Goal: Information Seeking & Learning: Learn about a topic

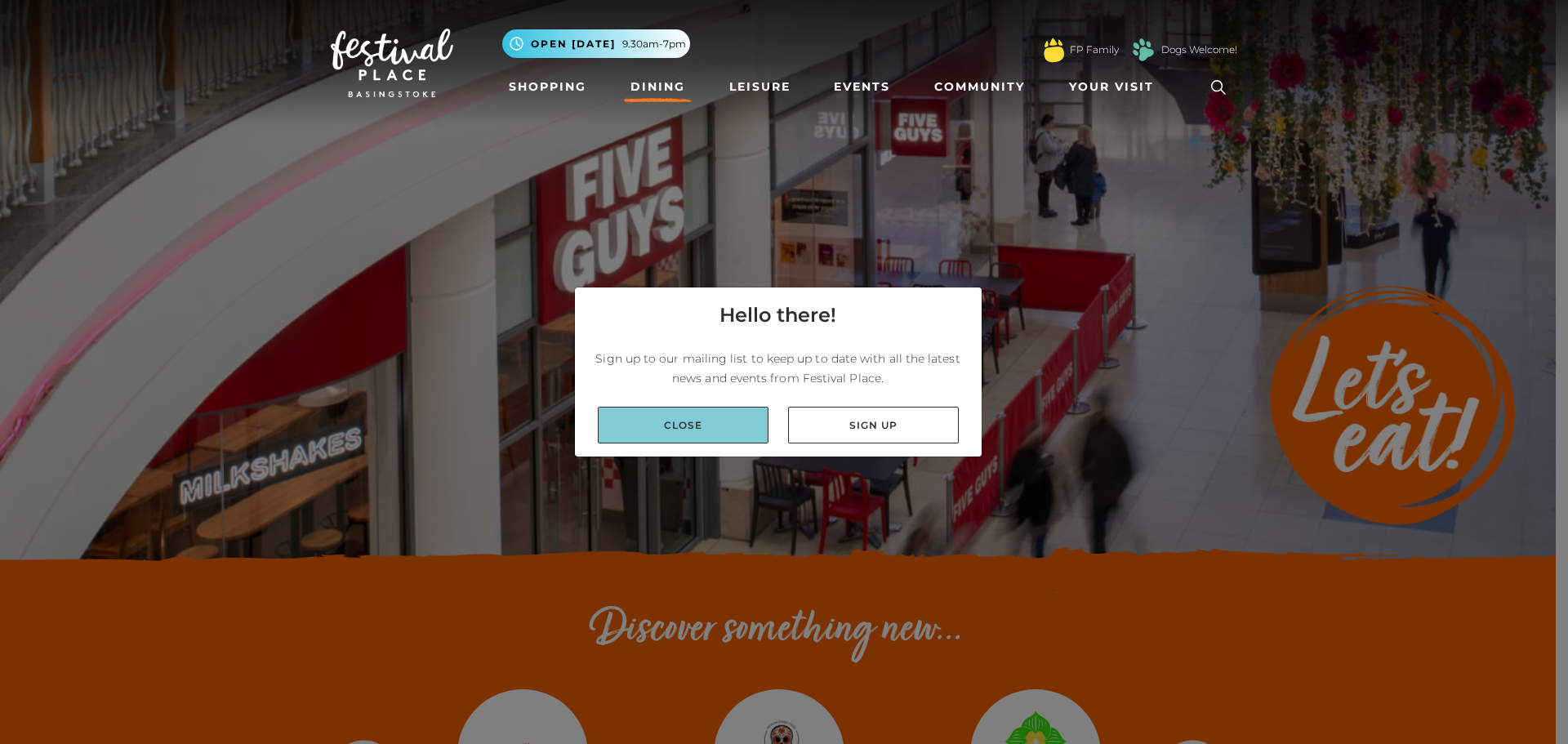
click at [687, 427] on link "Close" at bounding box center [683, 425] width 171 height 36
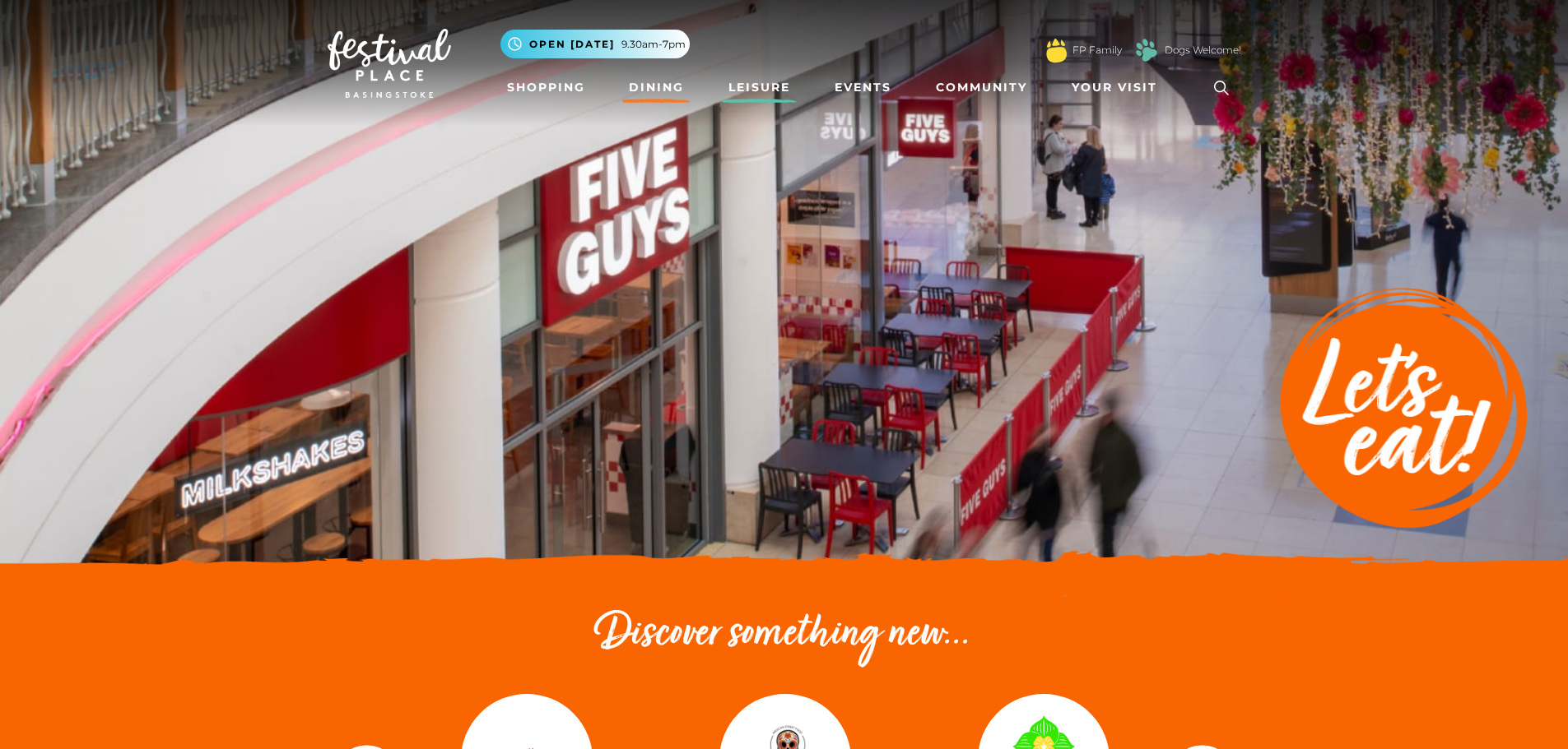
click at [757, 89] on link "Leisure" at bounding box center [759, 87] width 75 height 31
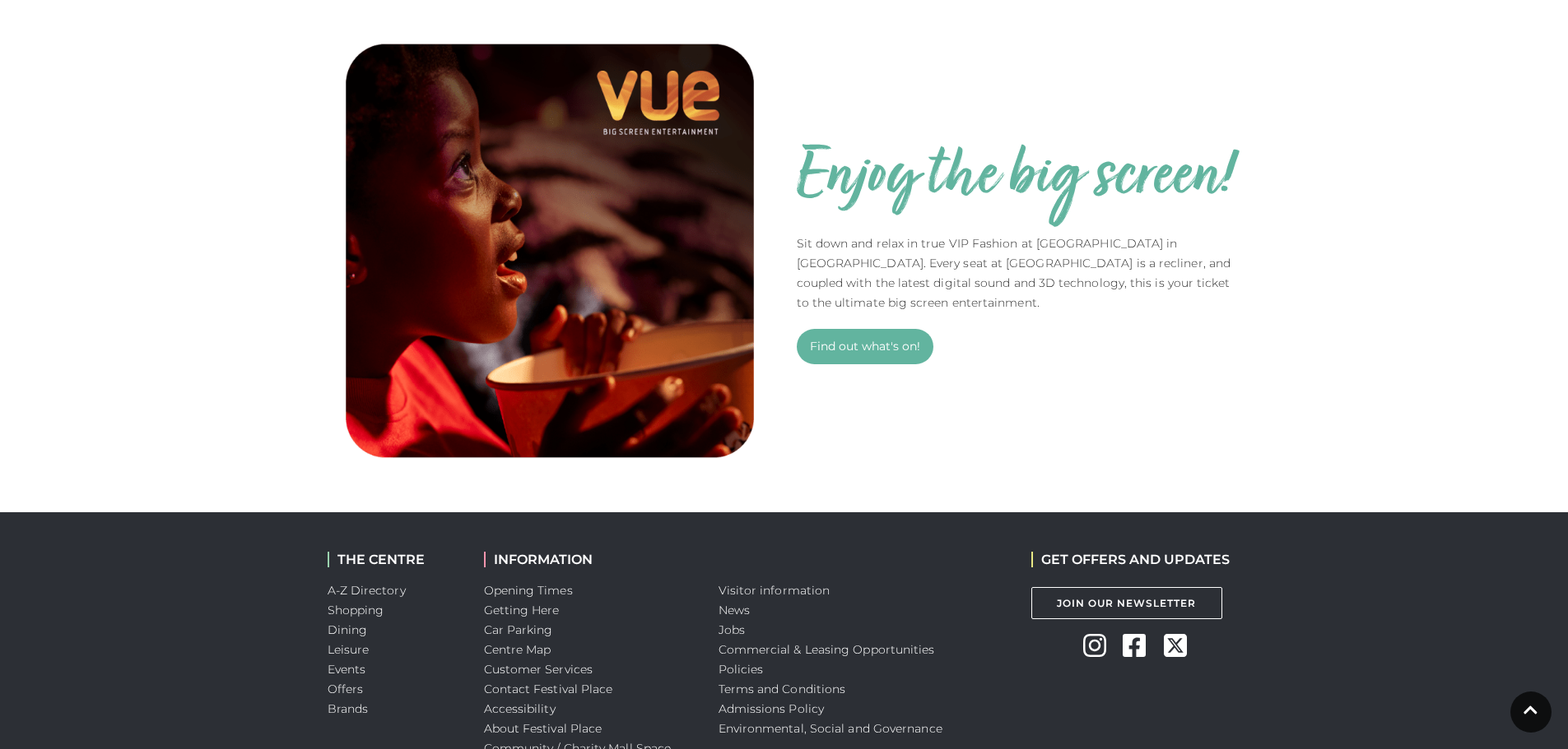
scroll to position [1152, 0]
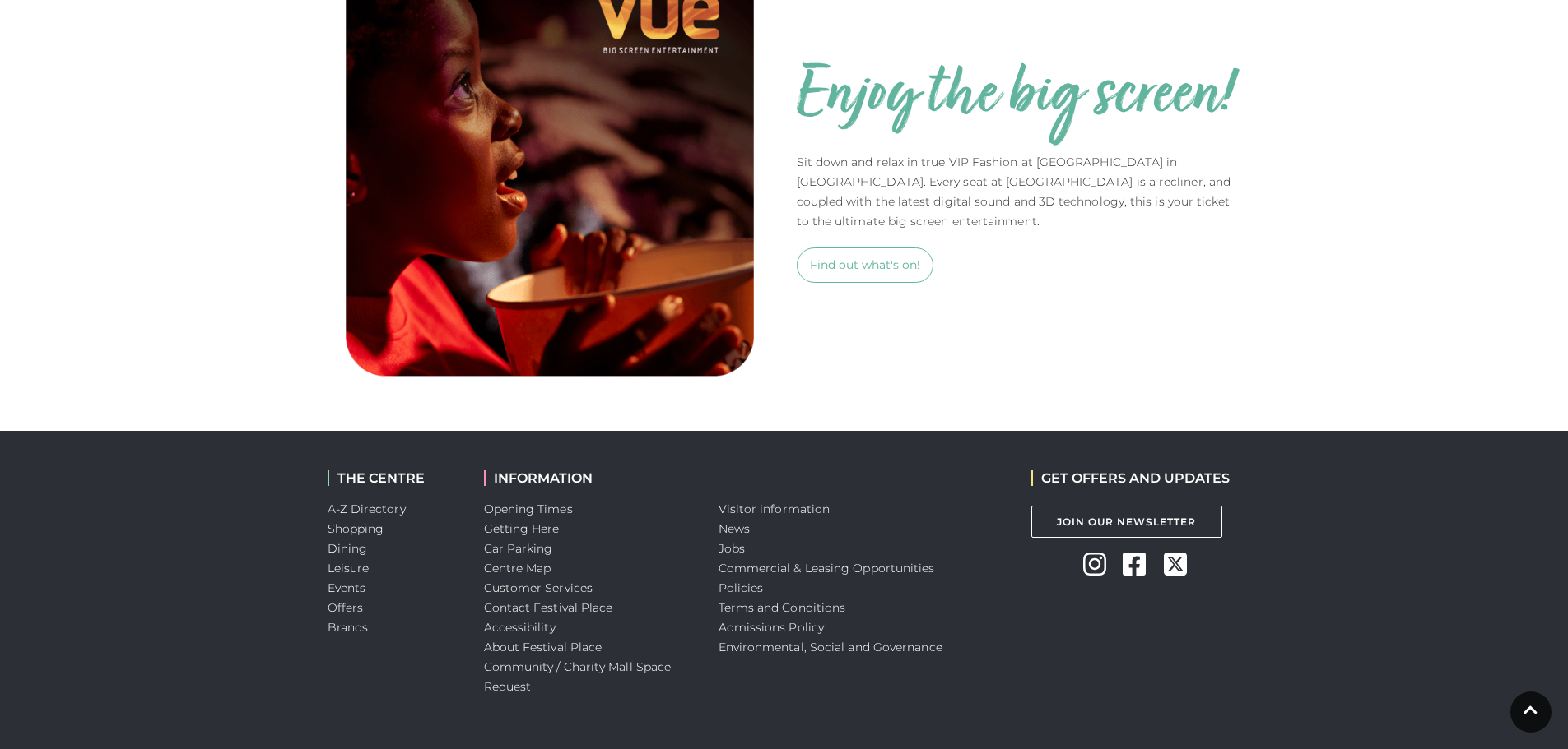
click at [872, 262] on link "Find out what's on!" at bounding box center [865, 264] width 137 height 36
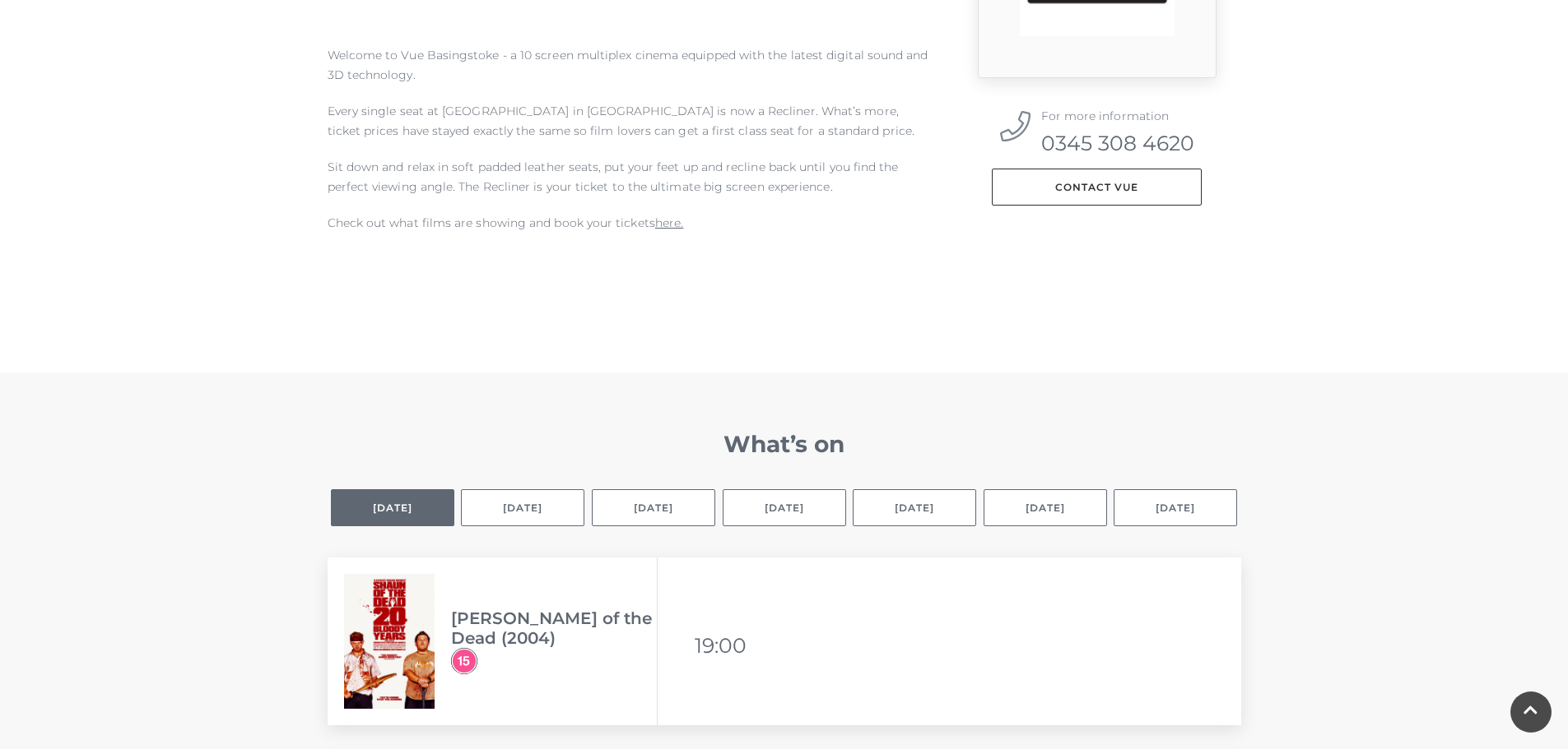
scroll to position [822, 0]
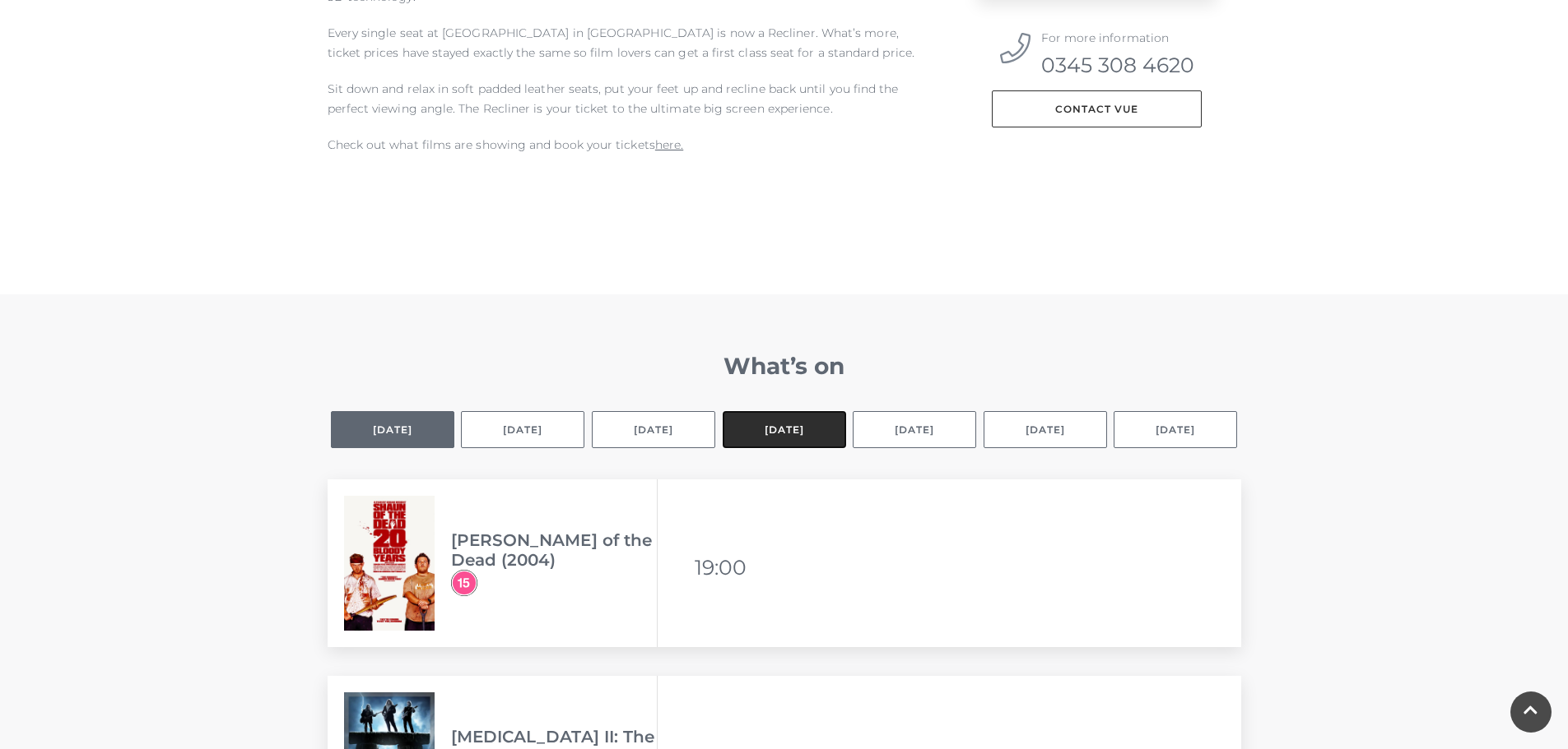
click at [809, 428] on button "[DATE]" at bounding box center [784, 430] width 123 height 37
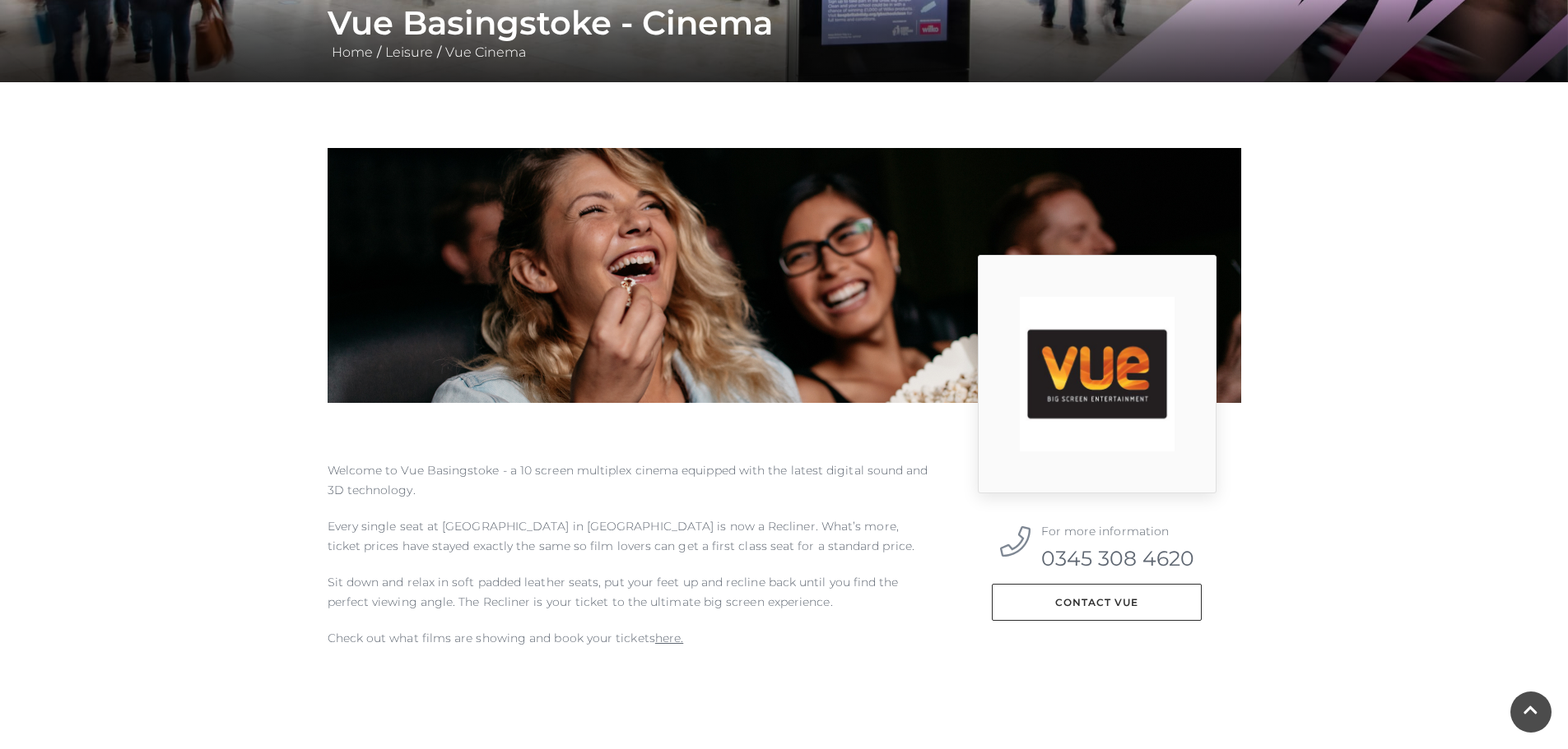
scroll to position [0, 0]
